Goal: Information Seeking & Learning: Understand process/instructions

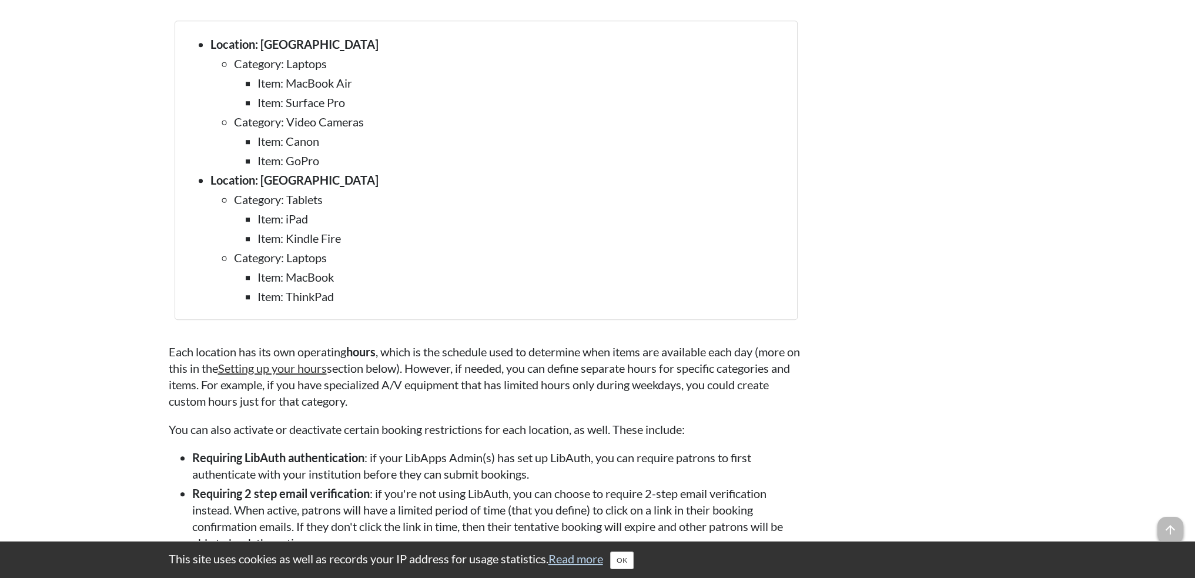
scroll to position [1116, 0]
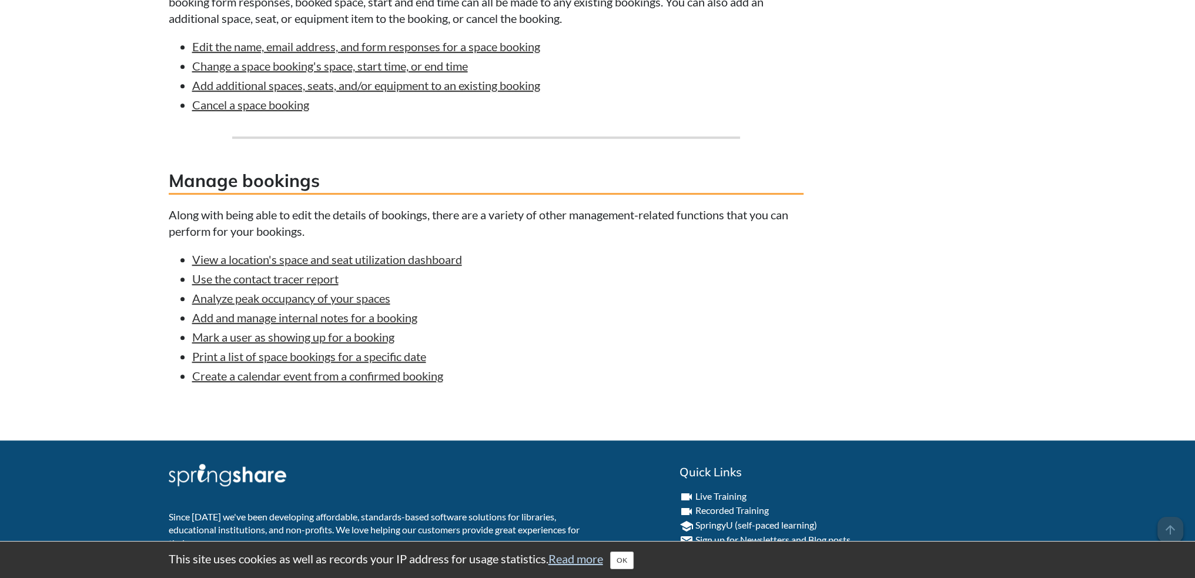
scroll to position [1069, 0]
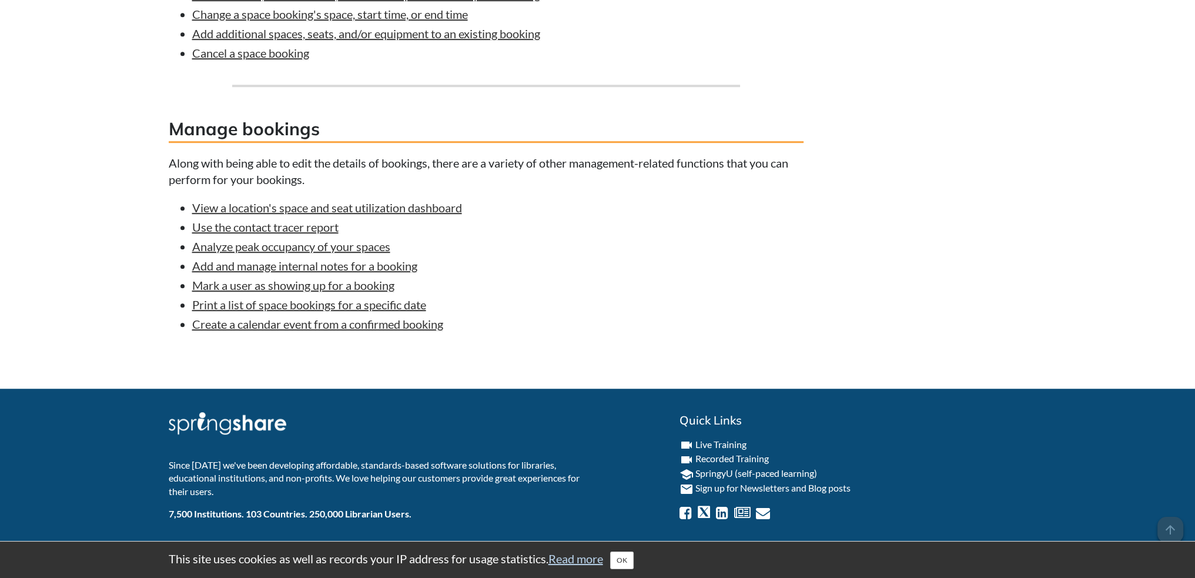
click at [269, 128] on h3 "Manage bookings" at bounding box center [486, 129] width 635 height 26
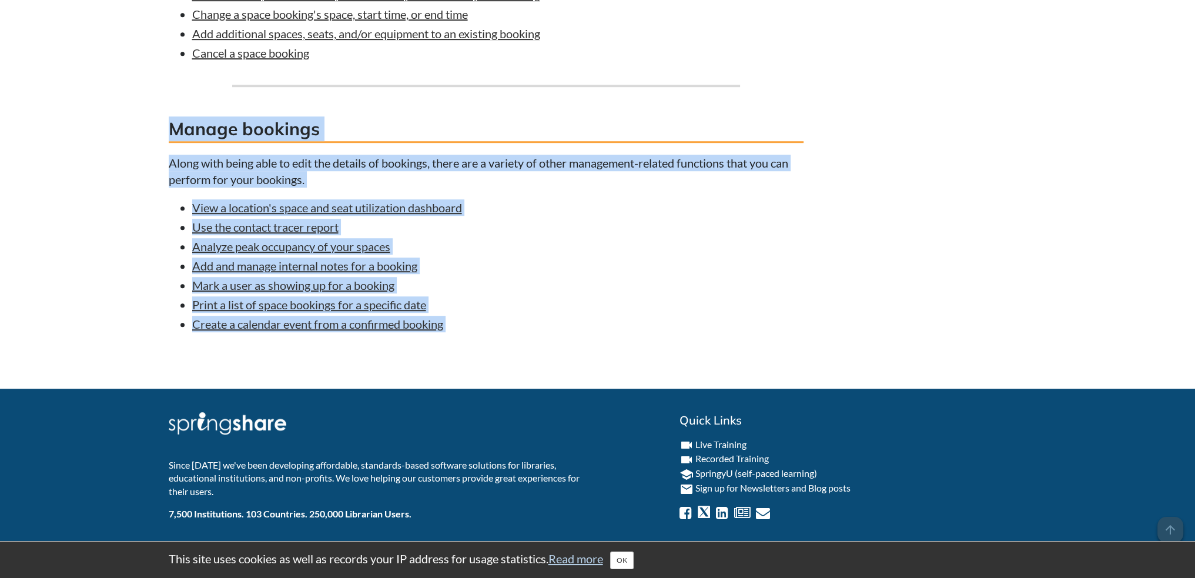
drag, startPoint x: 269, startPoint y: 128, endPoint x: 454, endPoint y: 357, distance: 295.0
click at [495, 318] on li "Create a calendar event from a confirmed booking" at bounding box center [497, 324] width 611 height 16
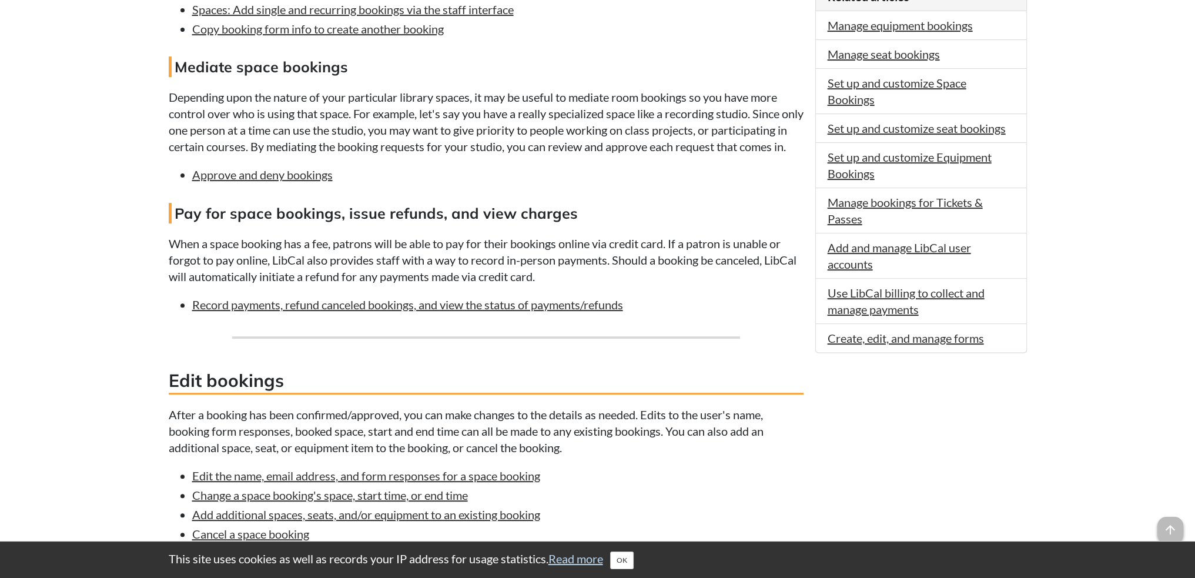
scroll to position [588, 0]
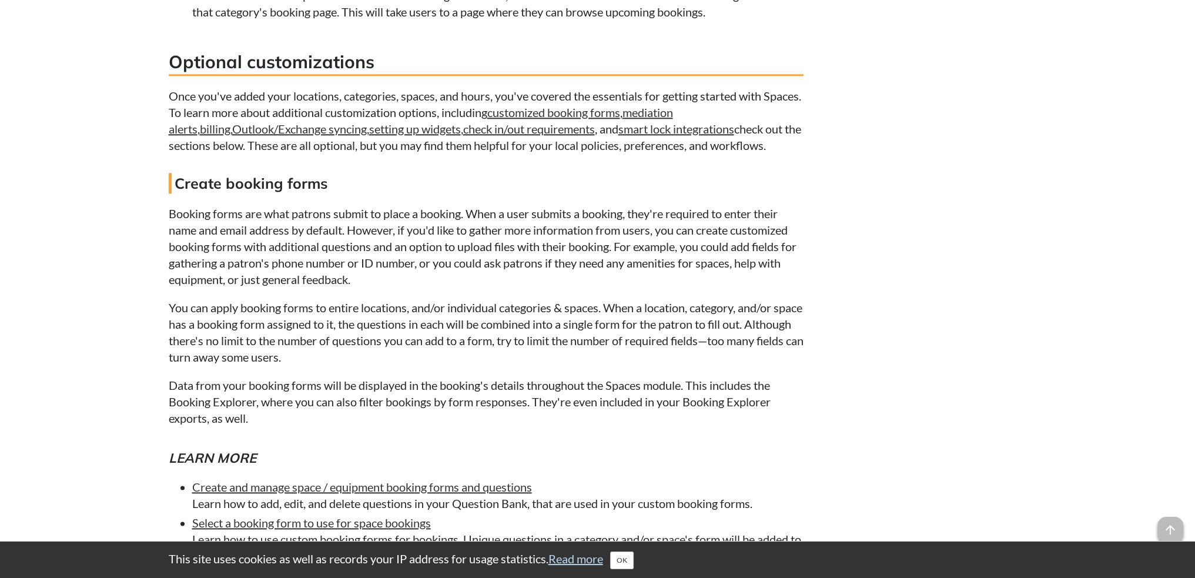
scroll to position [7768, 0]
